Goal: Download file/media

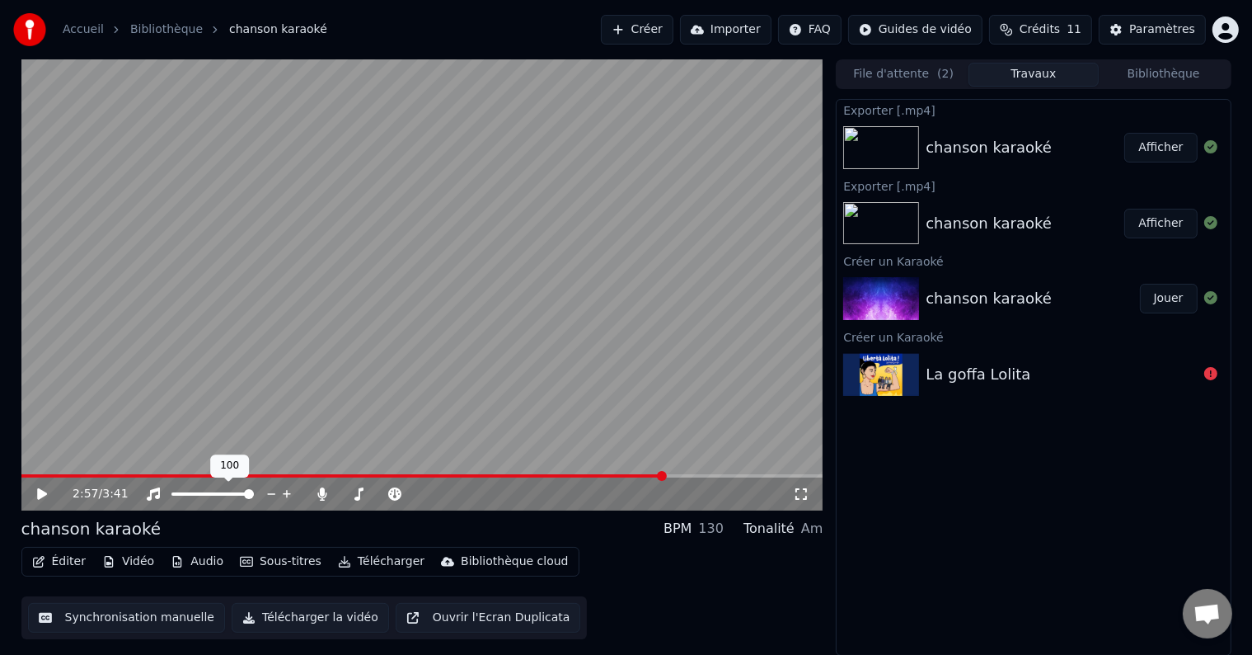
click at [279, 491] on icon at bounding box center [287, 494] width 16 height 16
click at [397, 491] on icon at bounding box center [394, 493] width 13 height 13
click at [791, 488] on div "2:57 / 3:41" at bounding box center [433, 494] width 721 height 16
click at [799, 491] on icon at bounding box center [801, 493] width 16 height 13
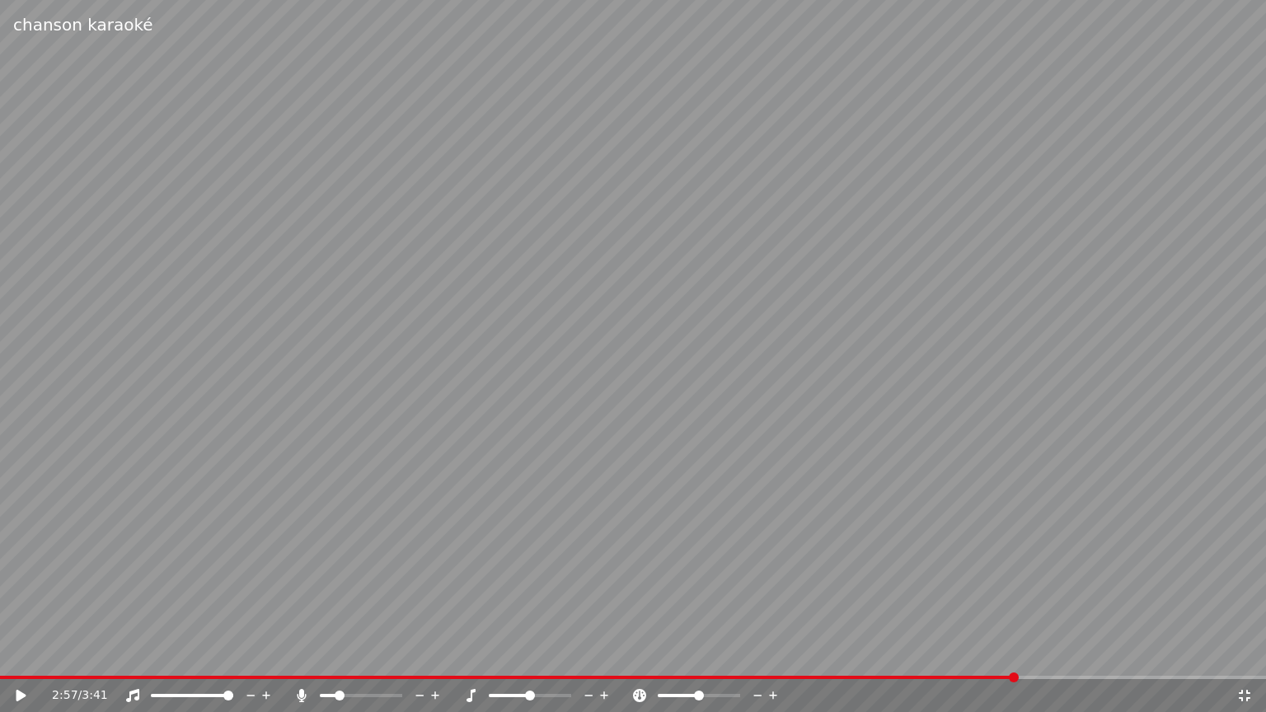
click at [799, 511] on video at bounding box center [633, 356] width 1266 height 712
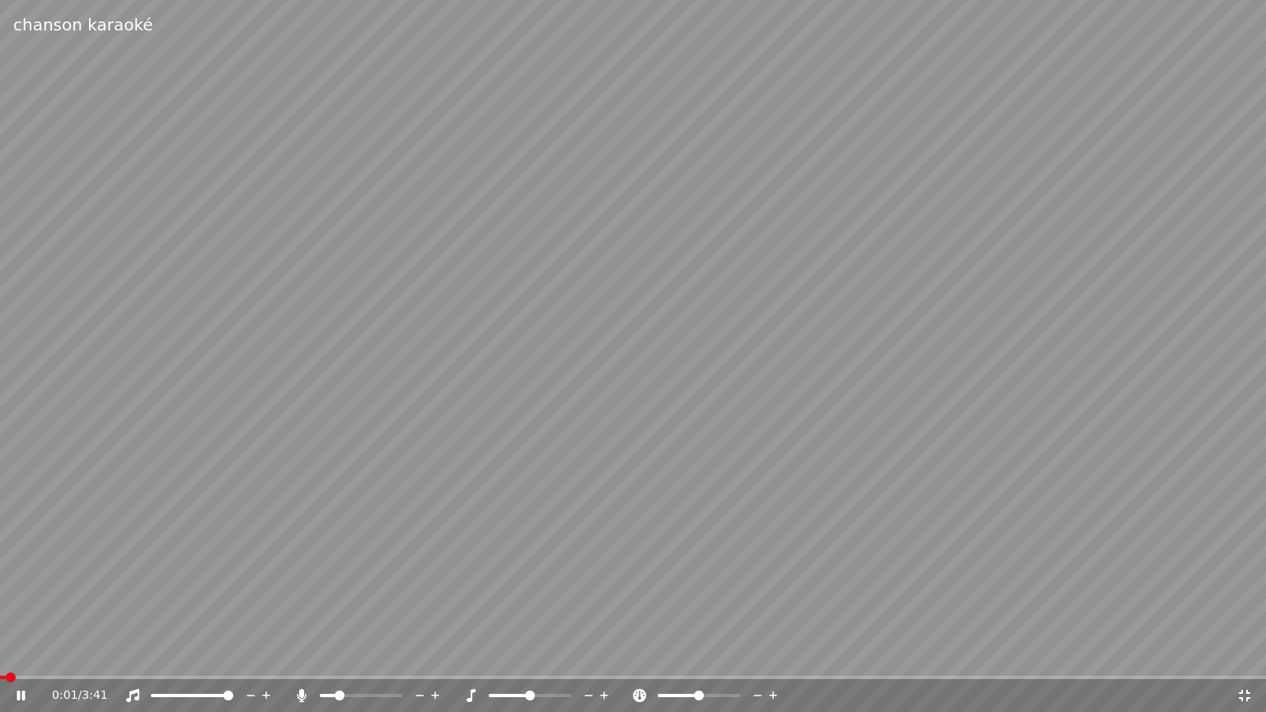
click at [6, 654] on span at bounding box center [3, 677] width 6 height 3
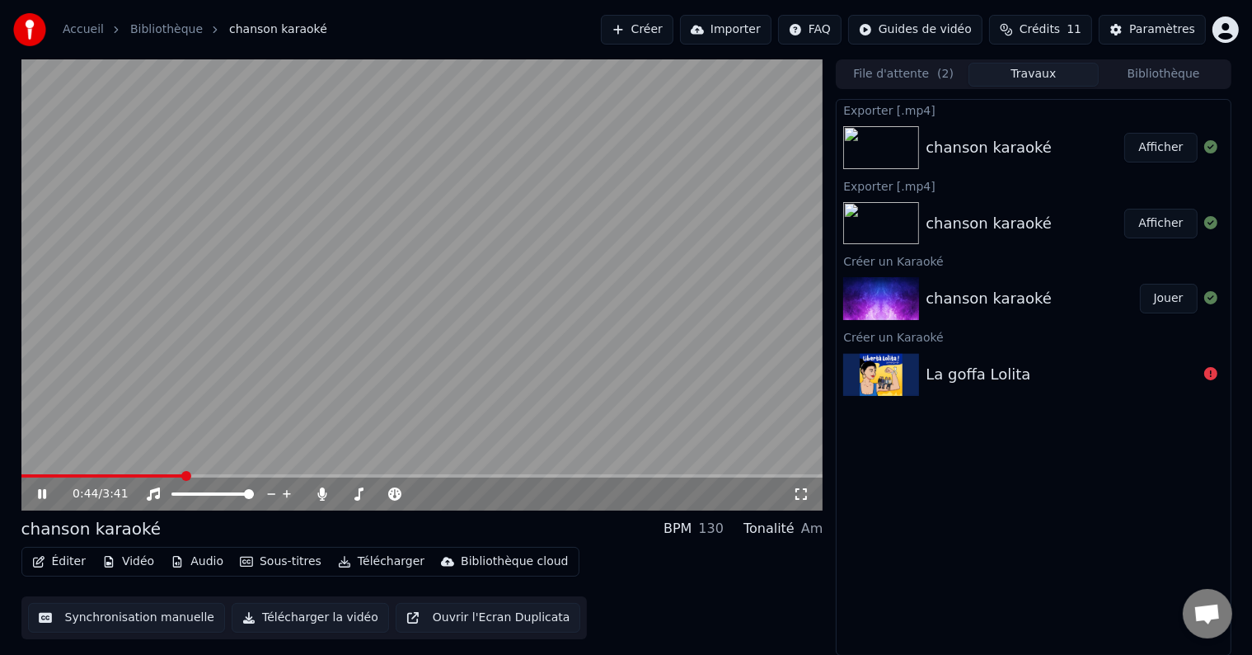
click at [798, 486] on div "0:44 / 3:41" at bounding box center [422, 494] width 789 height 16
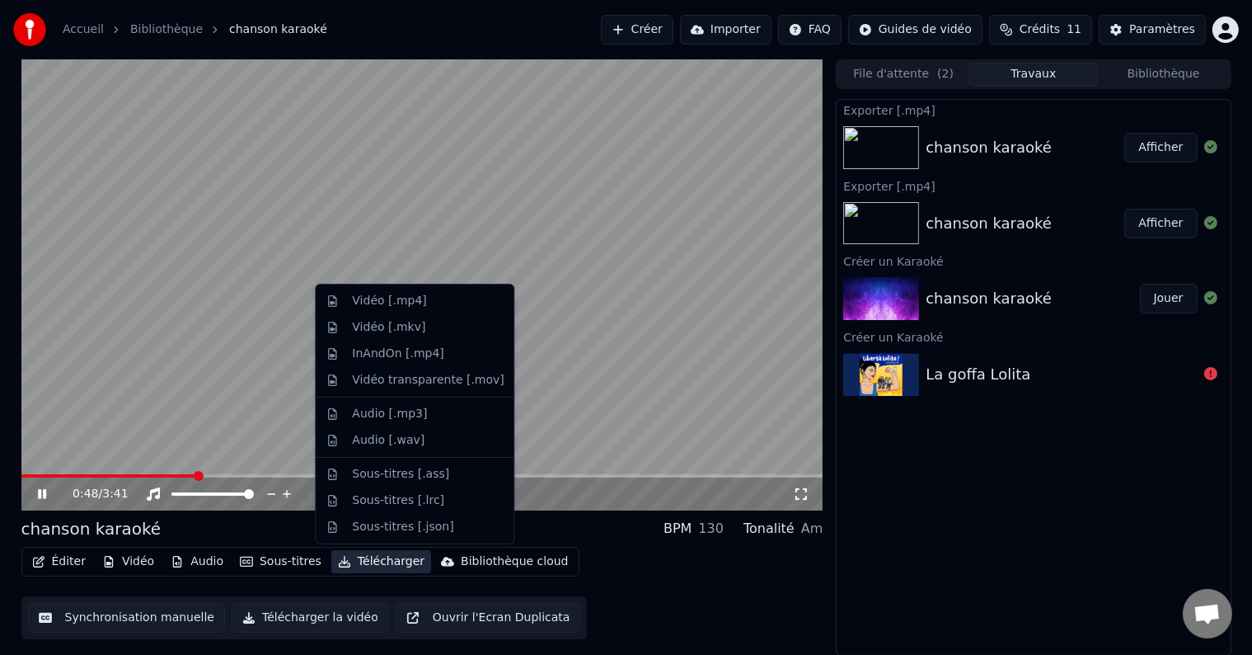
click at [346, 564] on button "Télécharger" at bounding box center [381, 561] width 100 height 23
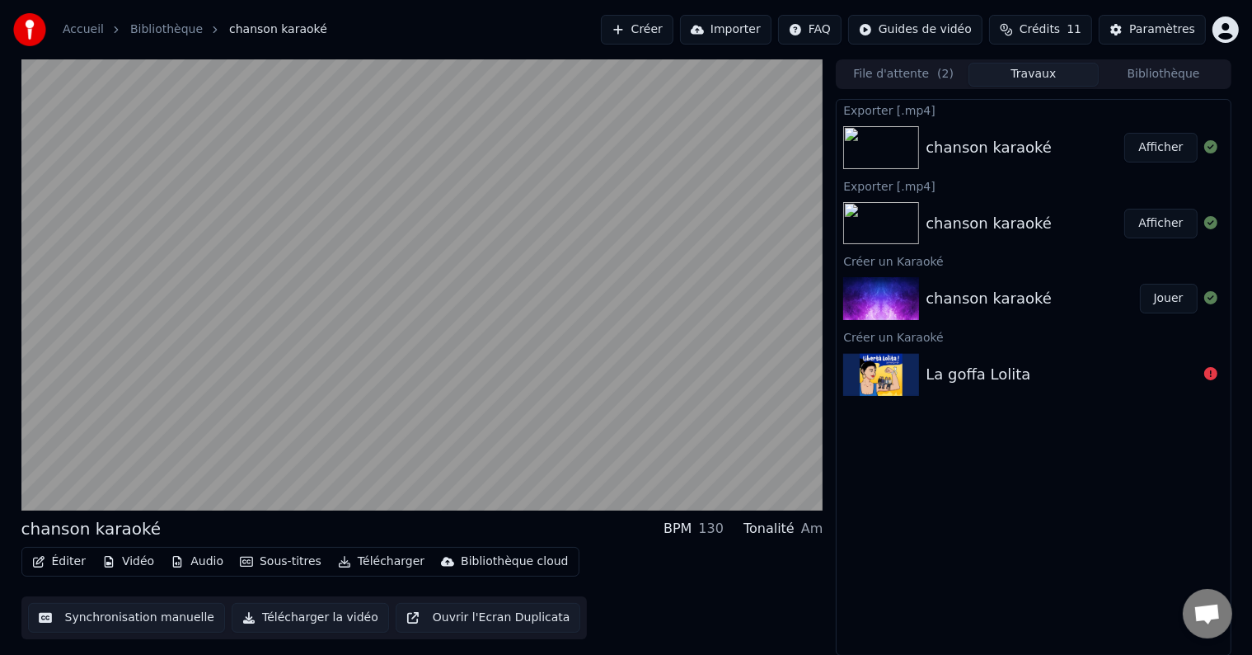
click at [316, 617] on button "Télécharger la vidéo" at bounding box center [310, 618] width 157 height 30
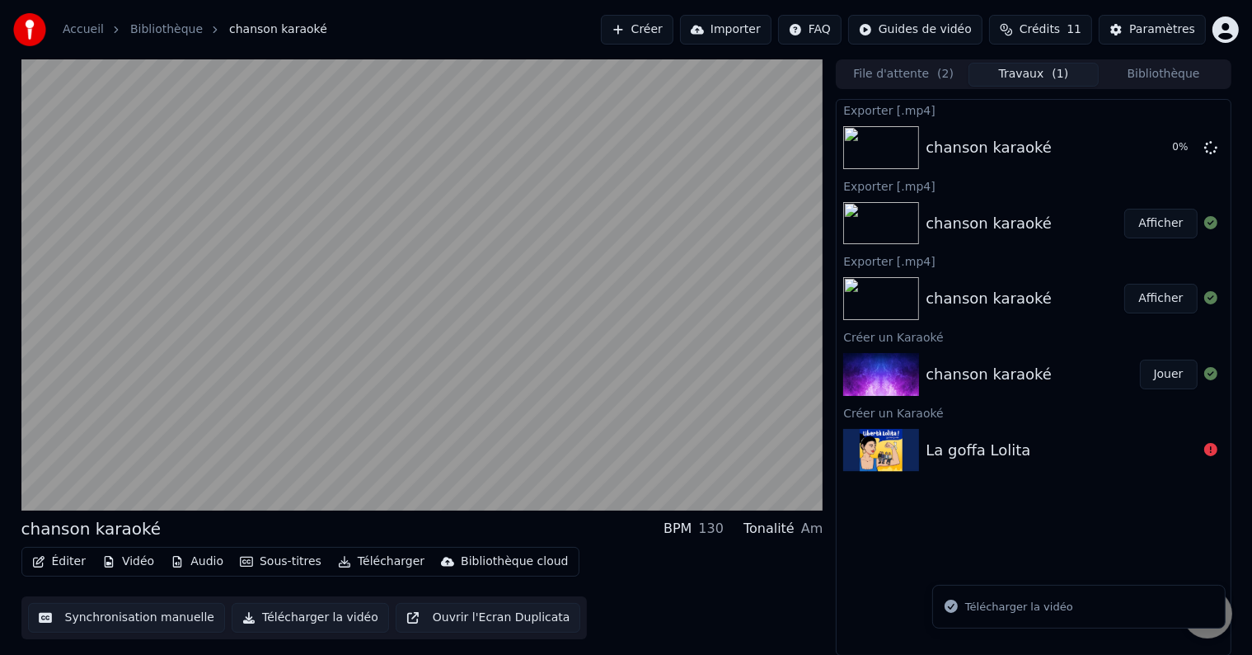
click at [1058, 604] on div "Télécharger la vidéo" at bounding box center [1019, 607] width 108 height 16
click at [1176, 225] on button "Afficher" at bounding box center [1160, 224] width 73 height 30
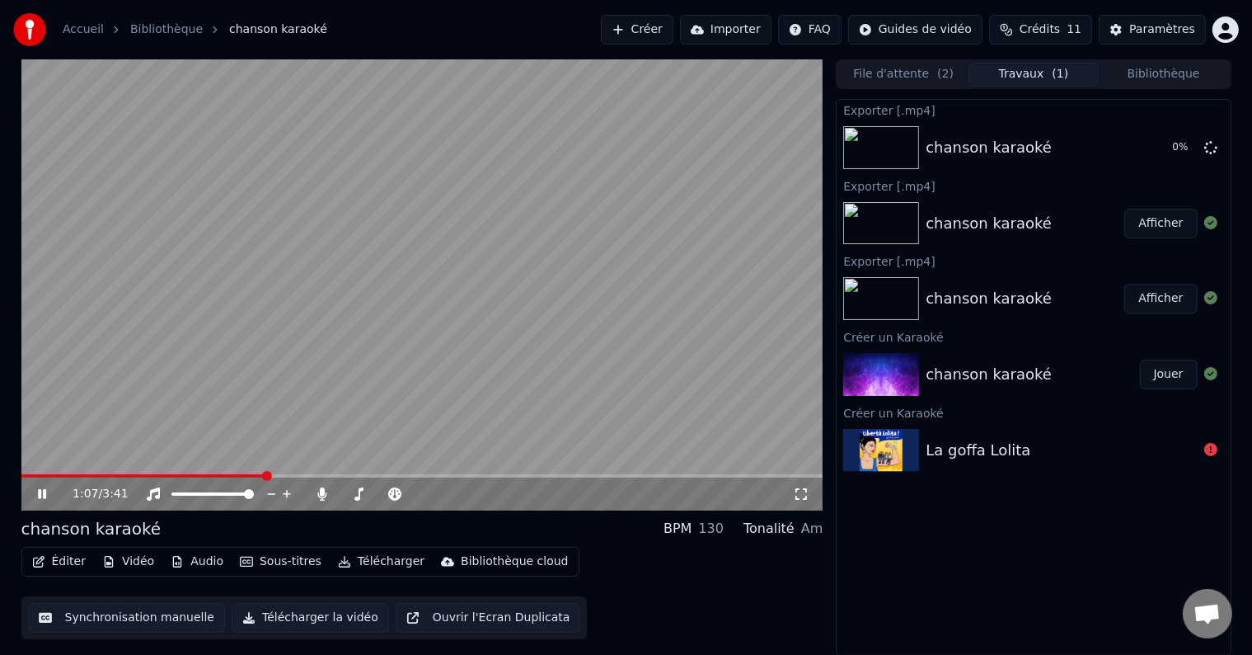
click at [457, 227] on video at bounding box center [422, 284] width 802 height 451
click at [797, 487] on icon at bounding box center [801, 493] width 16 height 13
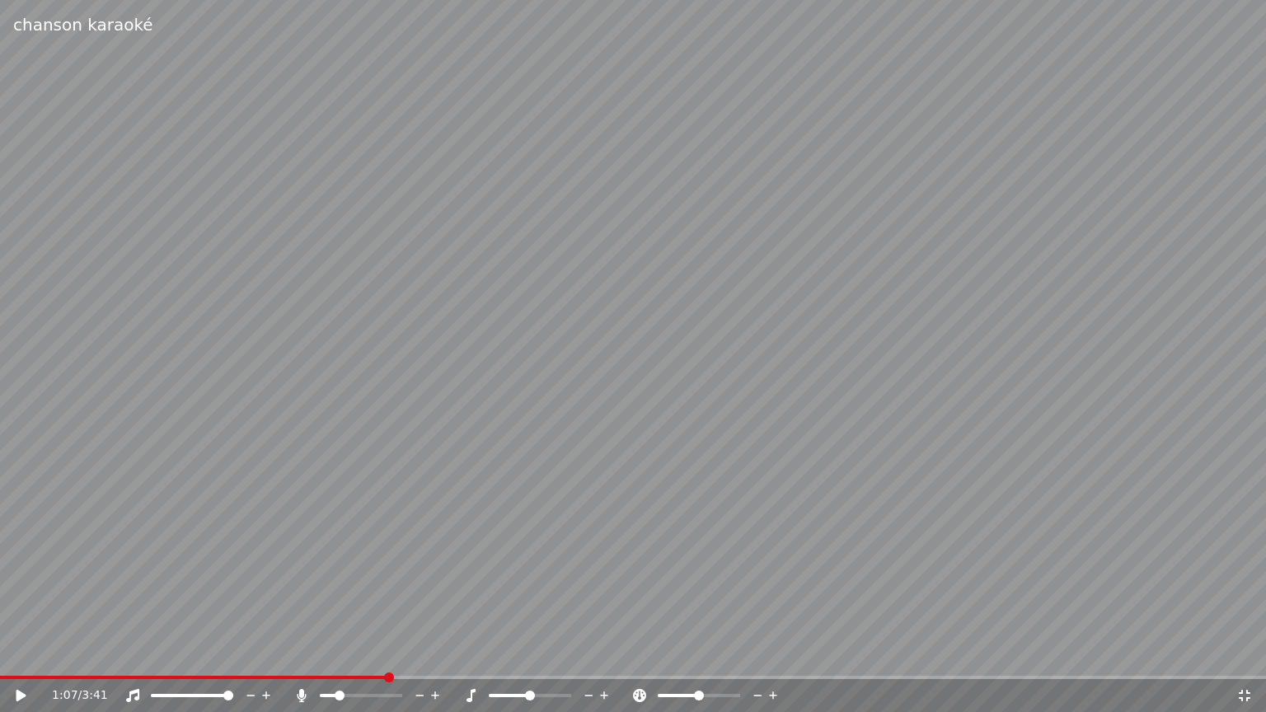
click at [714, 458] on video at bounding box center [633, 356] width 1266 height 712
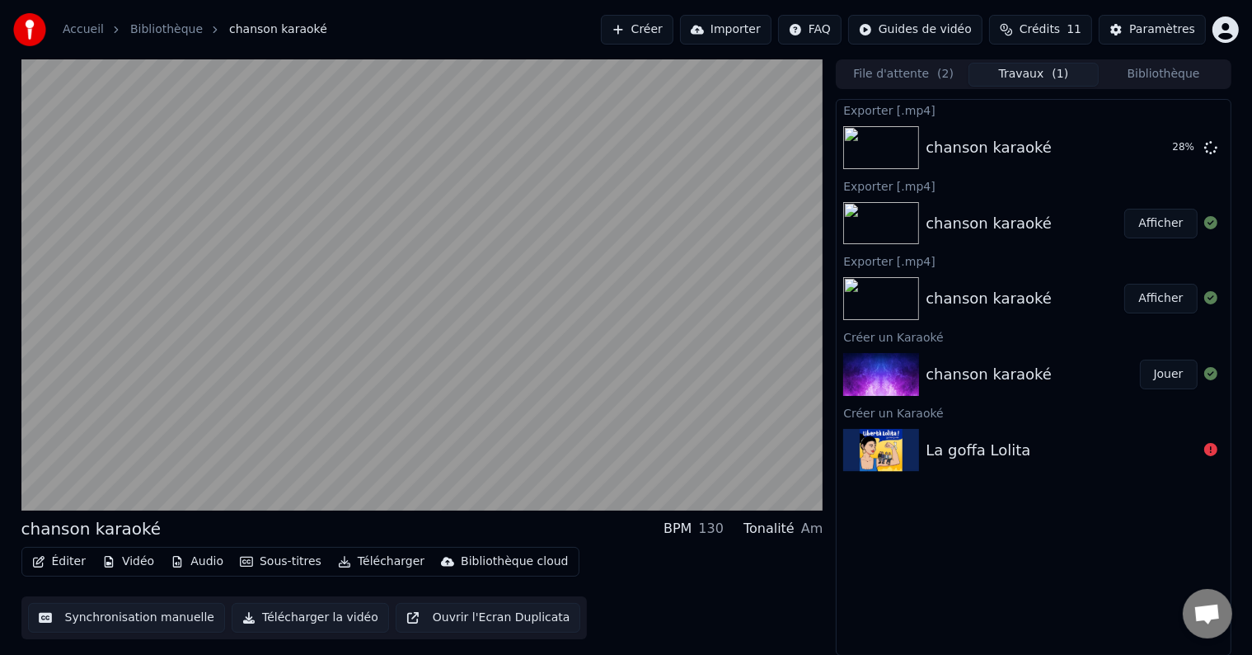
click at [316, 613] on button "Télécharger la vidéo" at bounding box center [310, 618] width 157 height 30
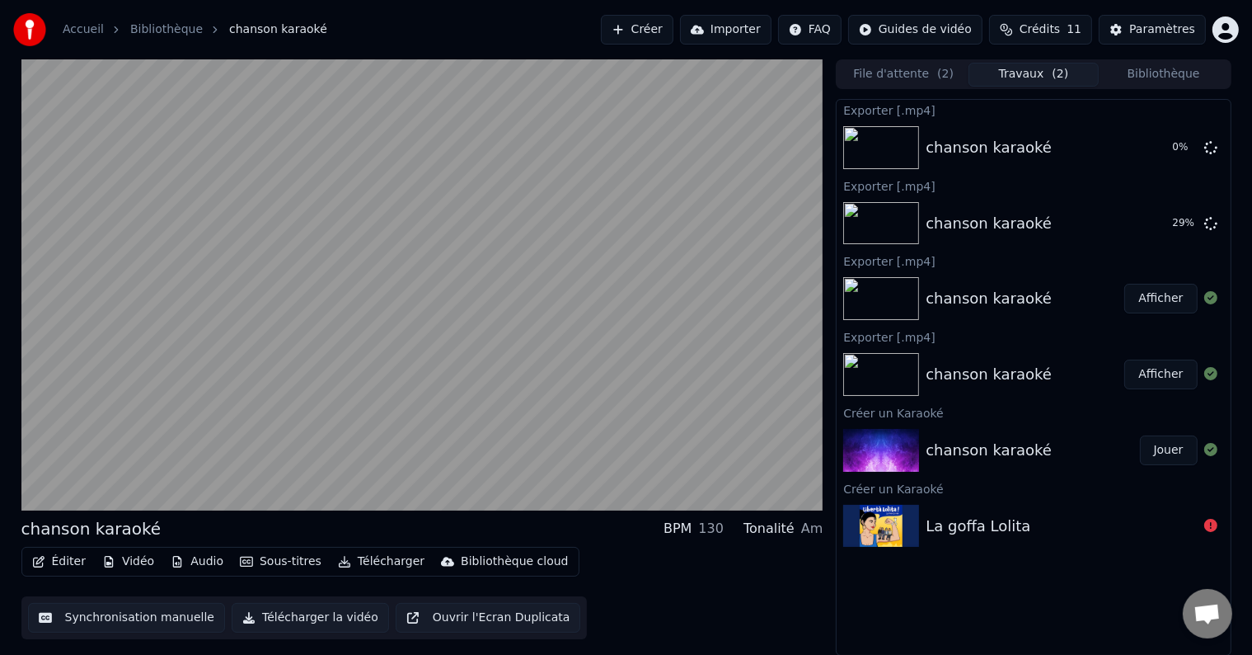
click at [1157, 304] on button "Afficher" at bounding box center [1160, 299] width 73 height 30
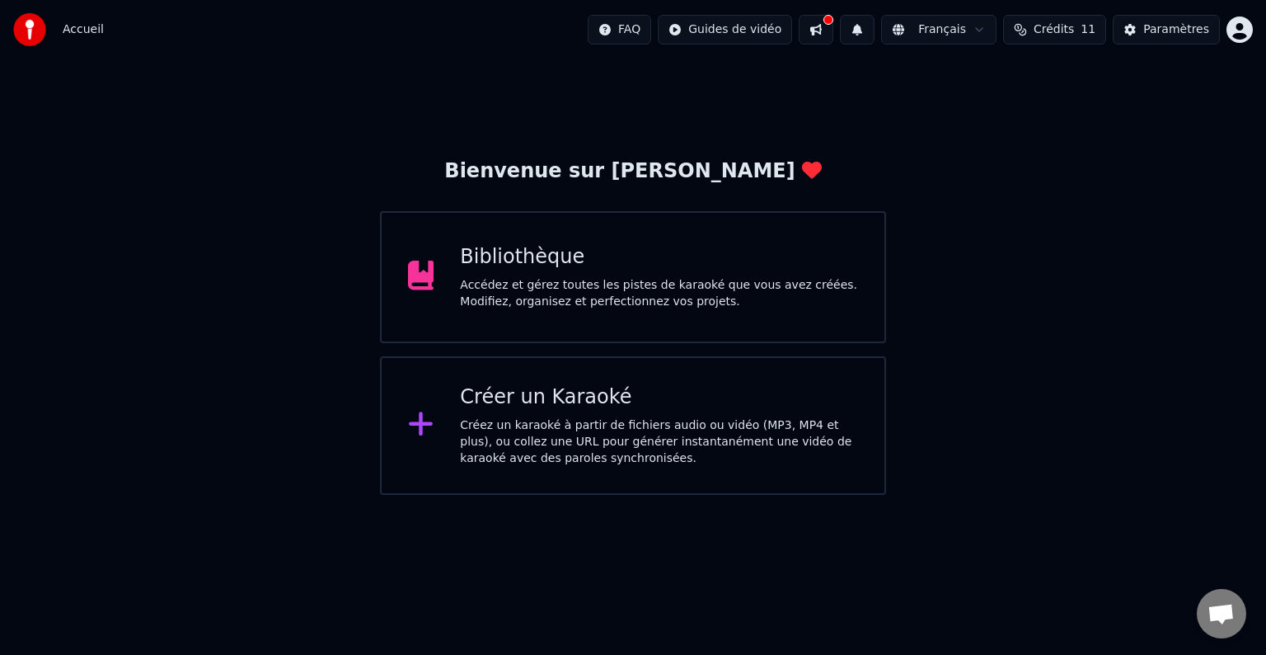
click at [857, 310] on div "Bibliothèque Accédez et gérez toutes les pistes de karaoké que vous avez créées…" at bounding box center [633, 277] width 506 height 132
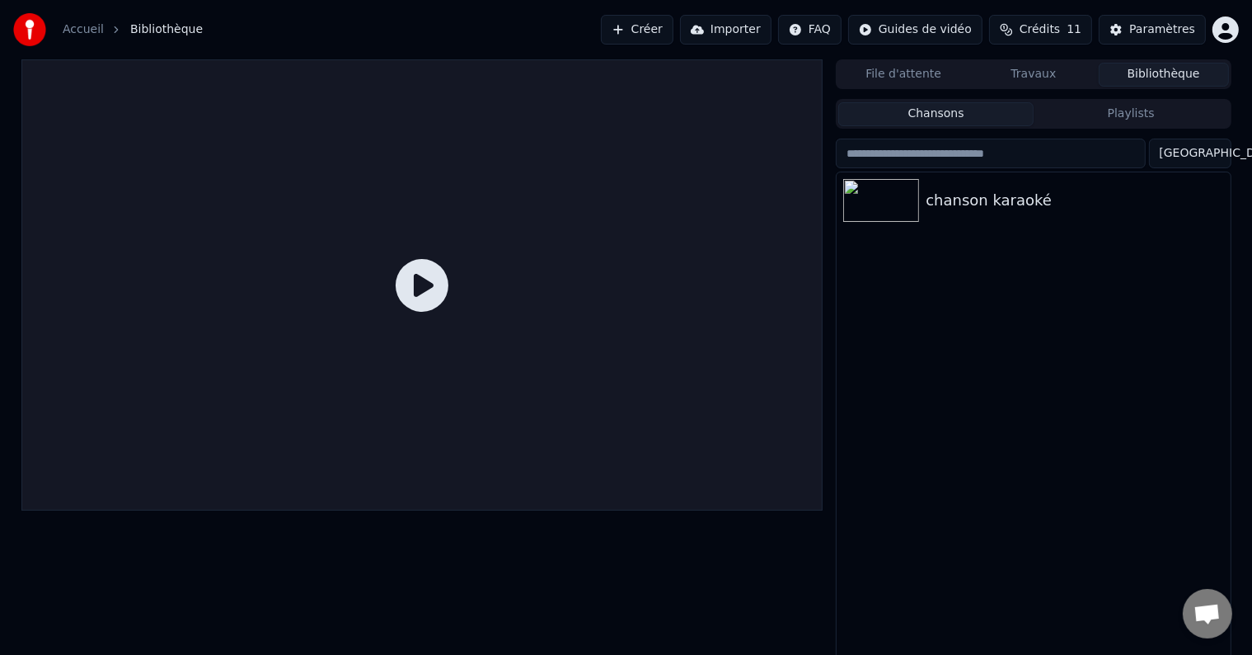
click at [425, 274] on icon at bounding box center [422, 285] width 53 height 53
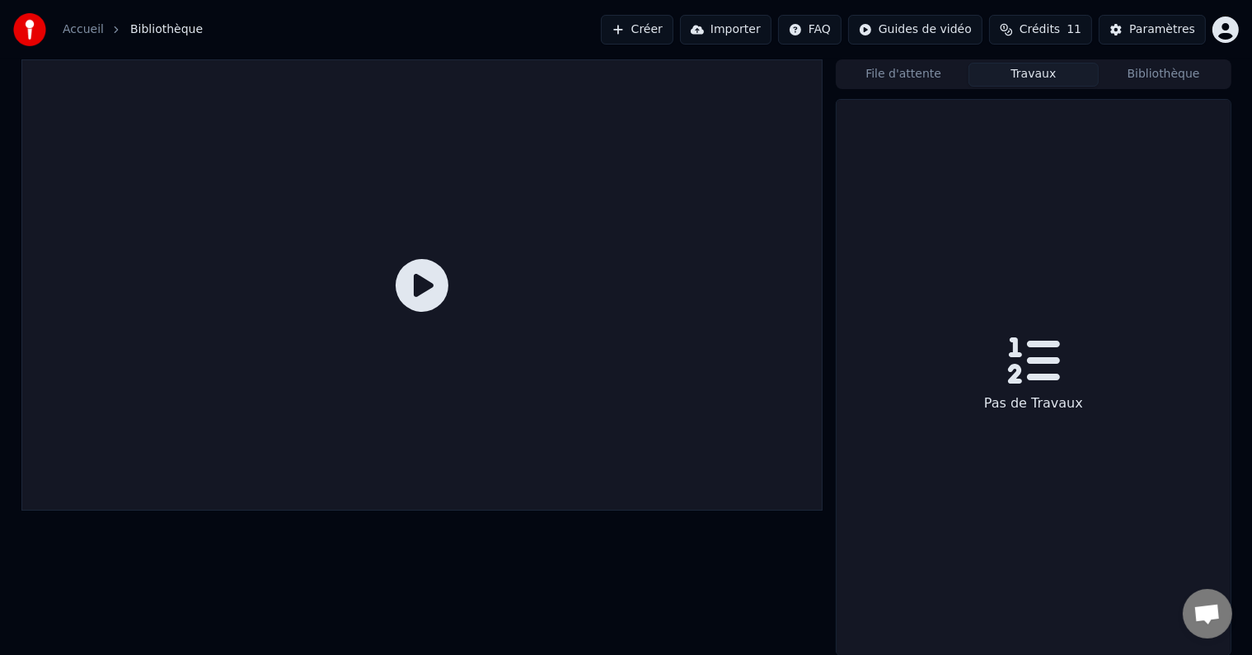
click at [1028, 73] on button "Travaux" at bounding box center [1034, 75] width 130 height 24
click at [941, 66] on button "File d'attente" at bounding box center [903, 75] width 130 height 24
click at [1022, 73] on button "Travaux" at bounding box center [1034, 75] width 130 height 24
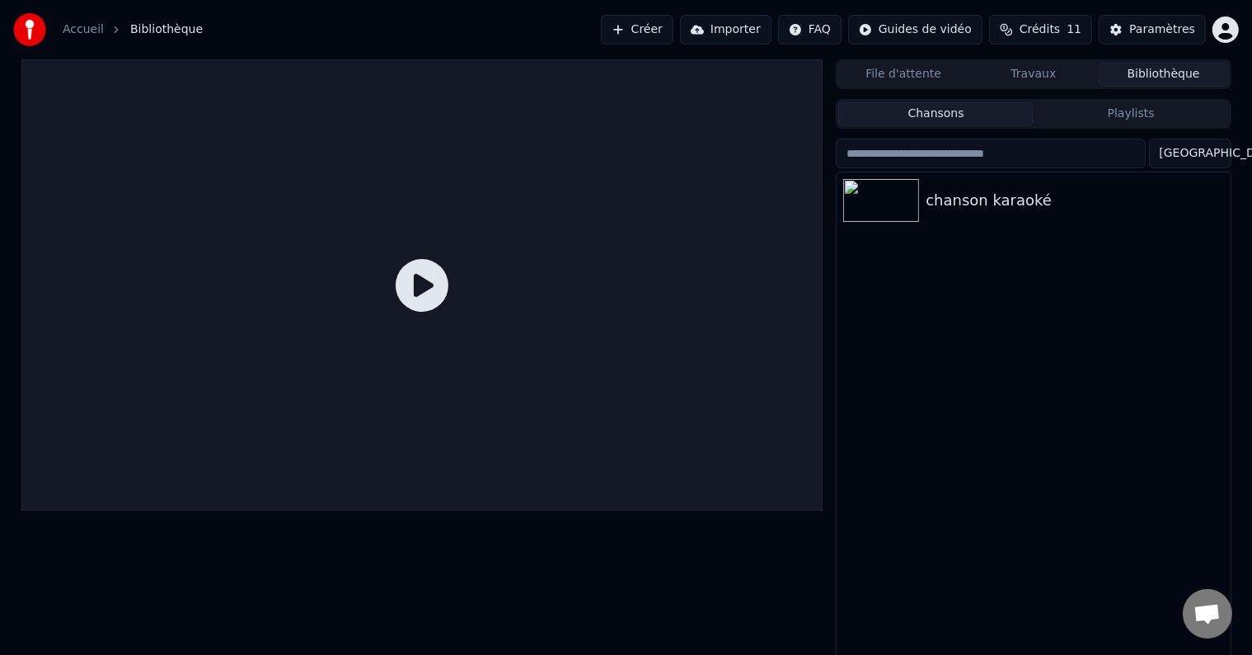
click at [1125, 75] on button "Bibliothèque" at bounding box center [1164, 75] width 130 height 24
click at [988, 172] on div "chanson karaoké" at bounding box center [1033, 200] width 393 height 56
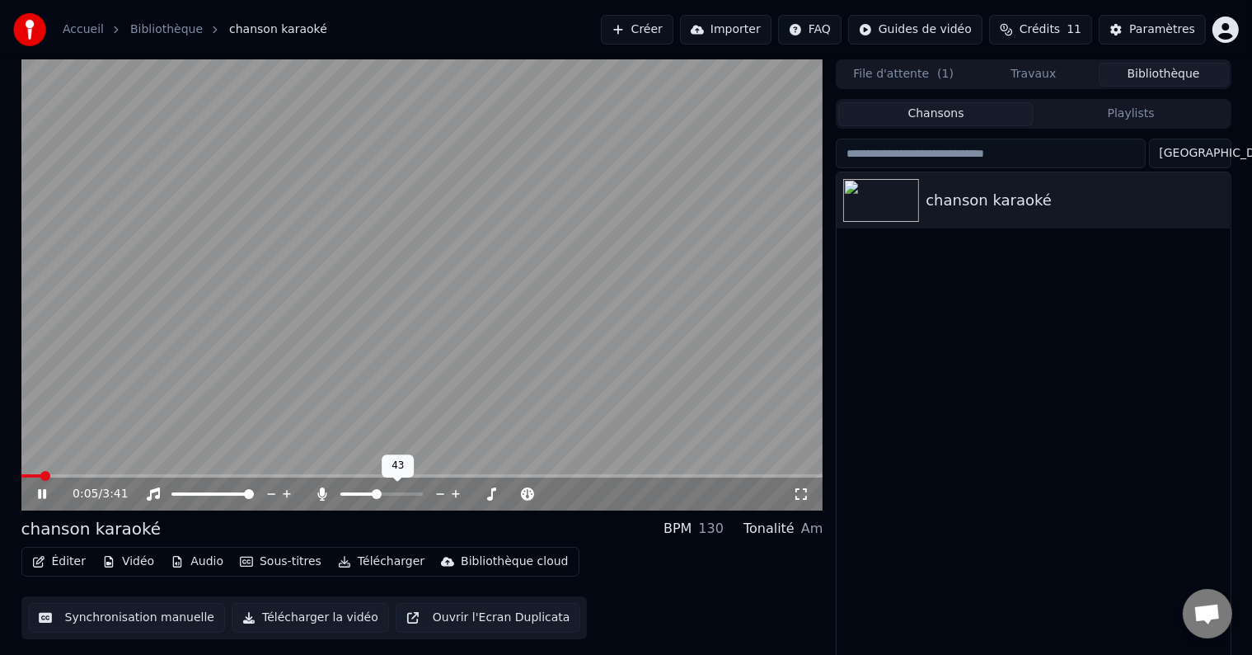
click at [376, 492] on span at bounding box center [381, 493] width 82 height 3
click at [803, 495] on icon at bounding box center [801, 493] width 16 height 13
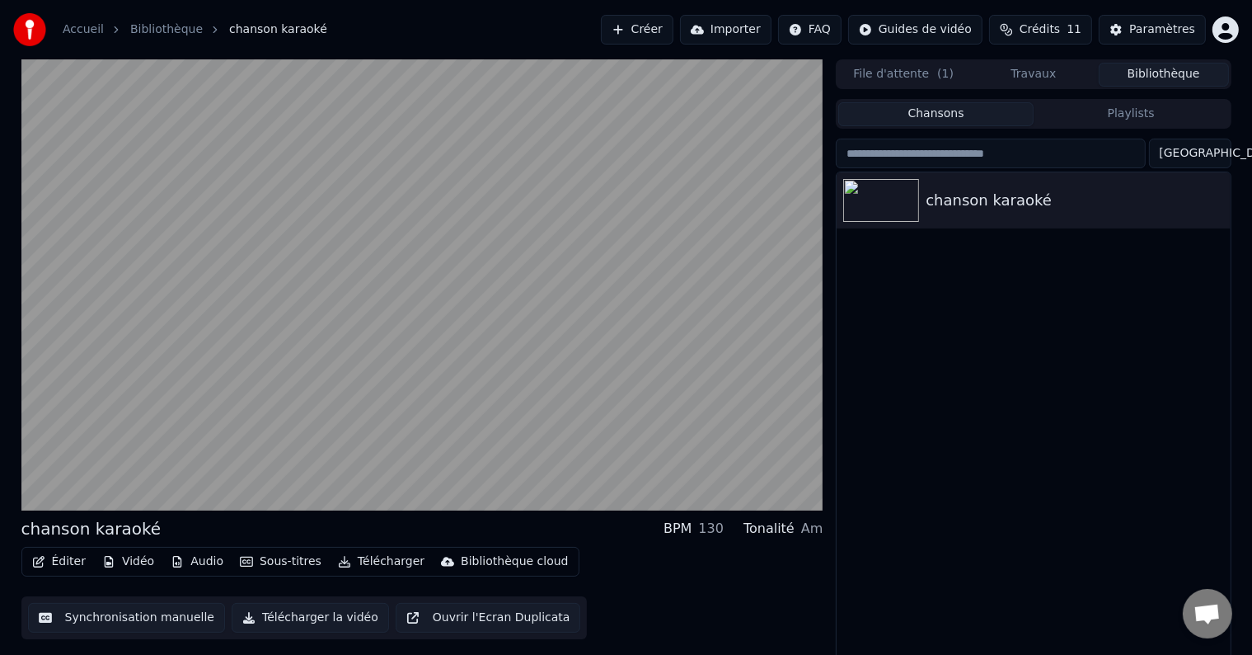
click at [433, 614] on button "Ouvrir l'Ecran Duplicata" at bounding box center [488, 618] width 185 height 30
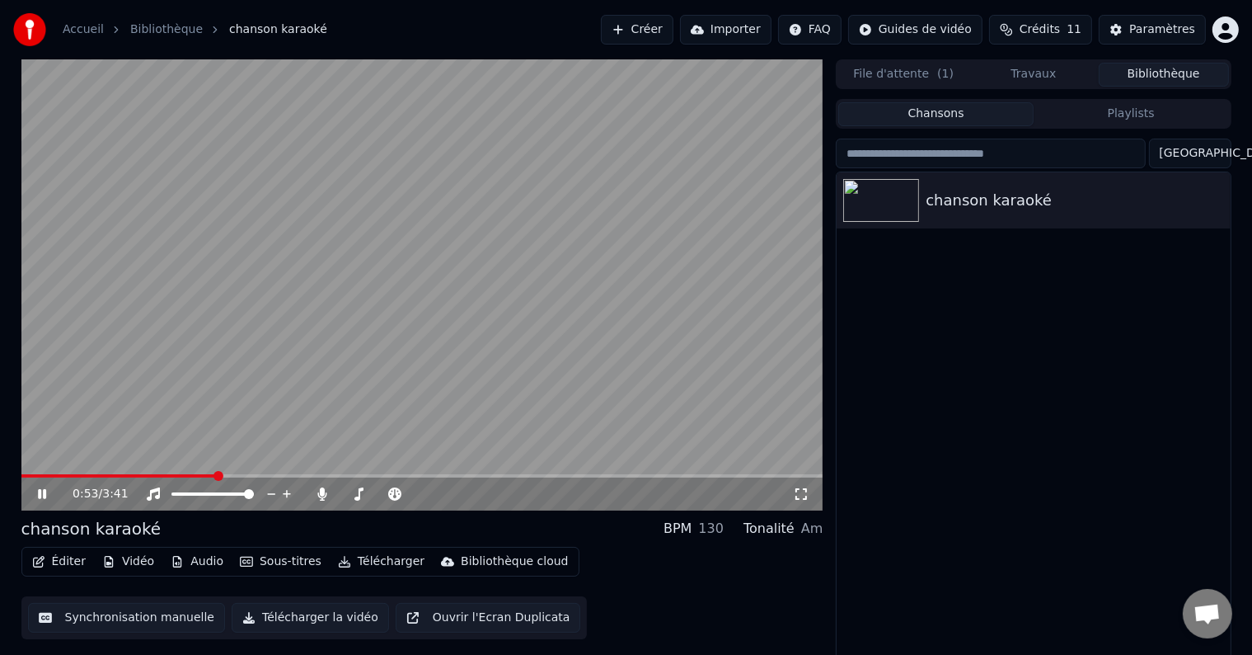
scroll to position [7, 0]
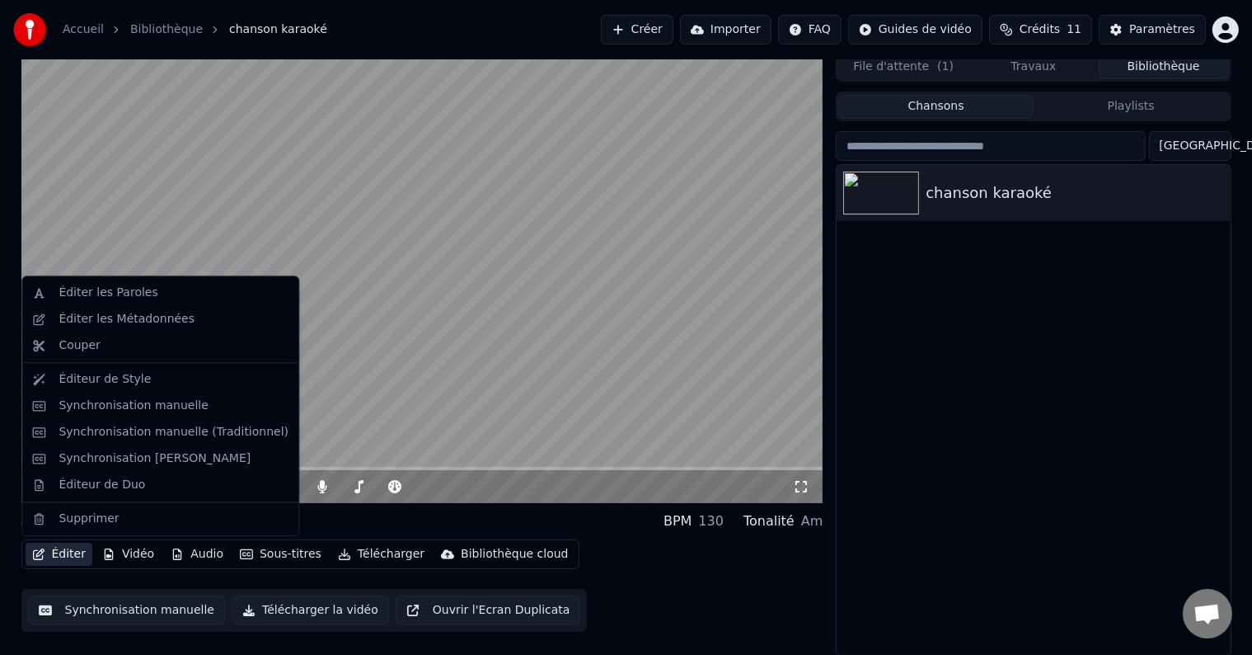
click at [48, 547] on button "Éditer" at bounding box center [59, 553] width 67 height 23
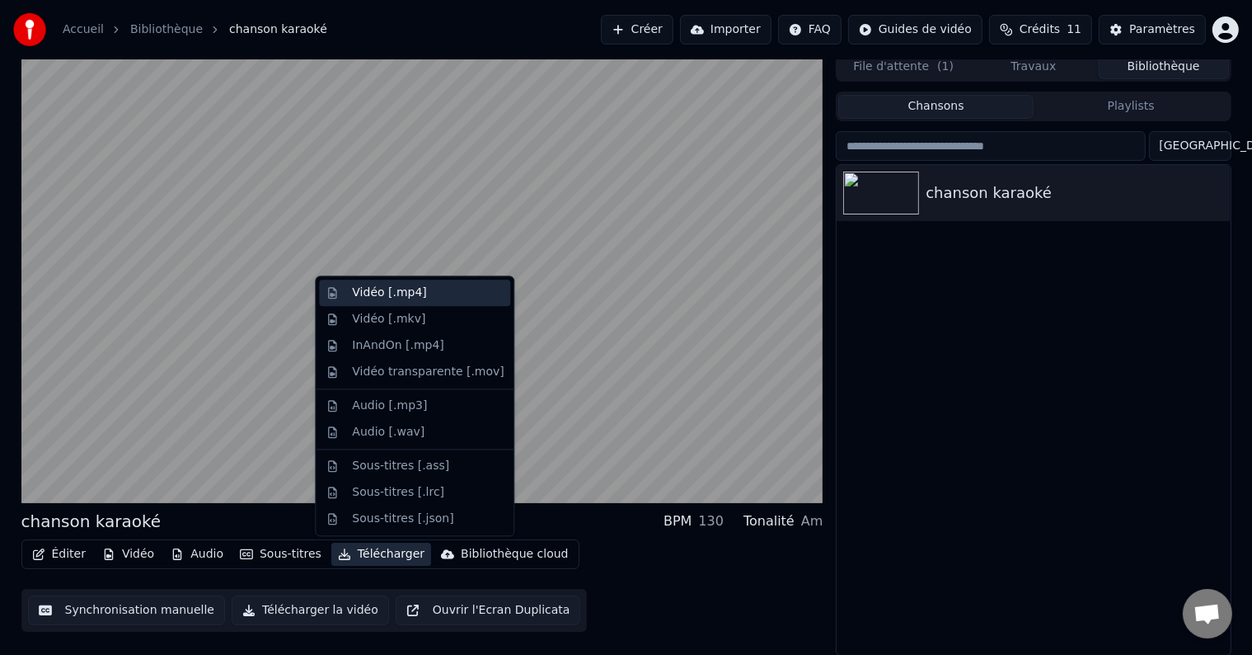
click at [441, 293] on div "Vidéo [.mp4]" at bounding box center [428, 292] width 152 height 16
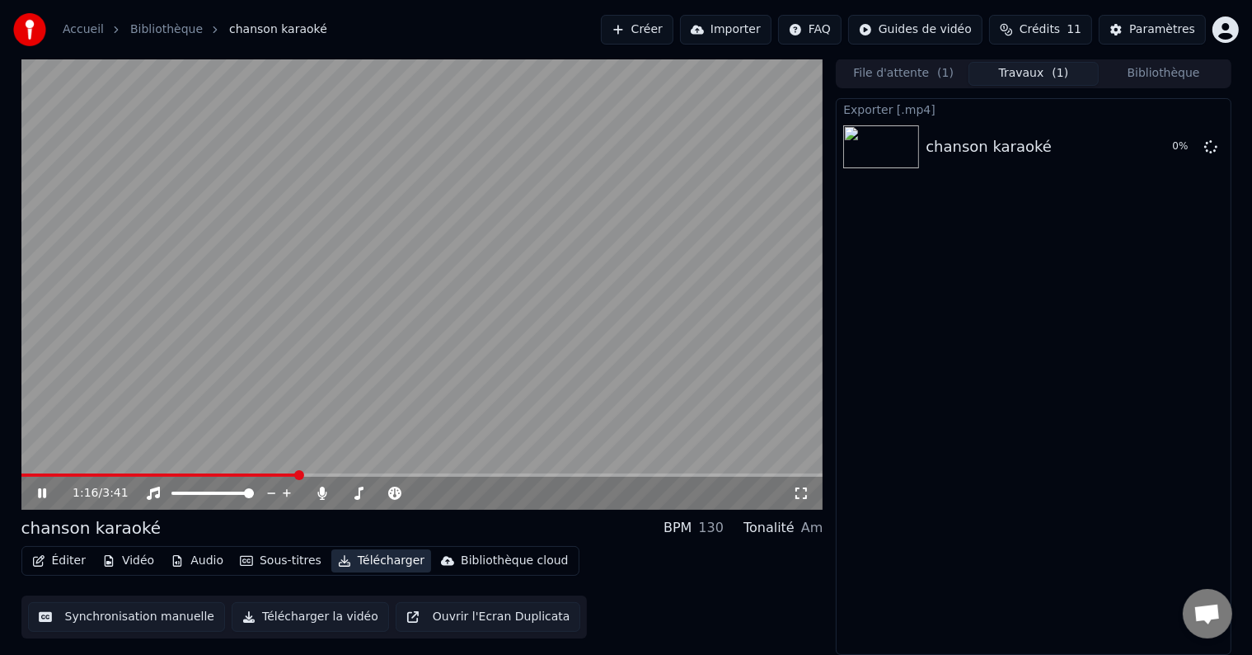
scroll to position [0, 0]
click at [432, 168] on video at bounding box center [422, 284] width 802 height 451
click at [1157, 143] on button "Afficher" at bounding box center [1160, 148] width 73 height 30
